Goal: Find specific page/section: Find specific page/section

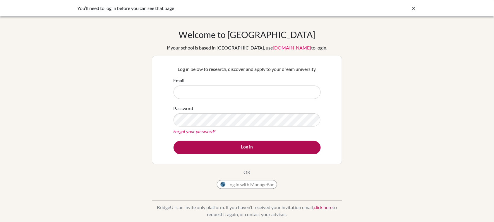
type input "[EMAIL_ADDRESS][PERSON_NAME][DOMAIN_NAME]"
click at [273, 144] on button "Log in" at bounding box center [246, 147] width 147 height 13
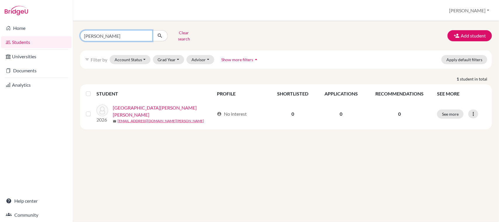
click at [109, 37] on input "ana lu" at bounding box center [116, 35] width 73 height 11
type input "a"
type input "tiago"
click button "submit" at bounding box center [159, 35] width 15 height 11
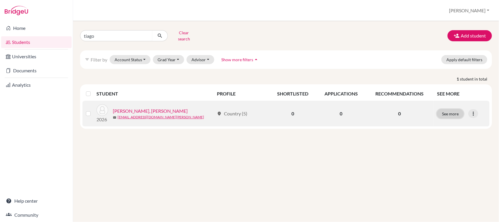
click at [444, 110] on button "See more" at bounding box center [450, 113] width 27 height 9
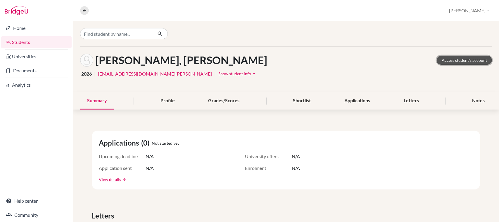
click at [461, 57] on link "Access student's account" at bounding box center [464, 60] width 55 height 9
click at [85, 11] on icon at bounding box center [84, 10] width 5 height 5
